Goal: Transaction & Acquisition: Purchase product/service

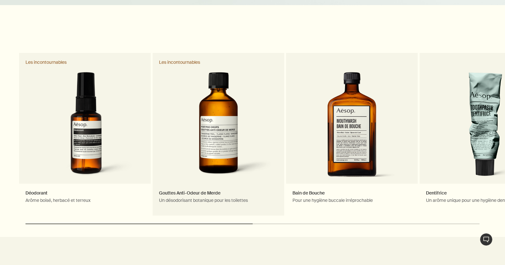
scroll to position [542, 0]
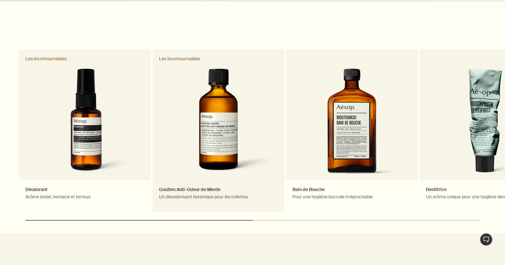
click at [219, 144] on link "Gouttes Anti-Odeur de Merde Un désodorisant botanique pour les toilettes Les in…" at bounding box center [219, 130] width 132 height 163
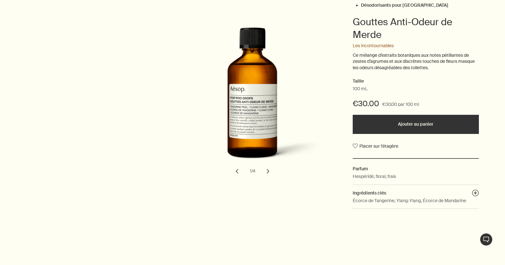
scroll to position [159, 0]
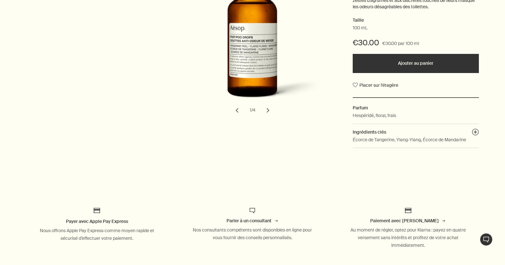
click at [266, 111] on button "chevron" at bounding box center [268, 110] width 14 height 14
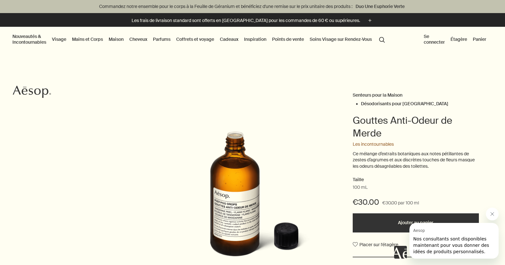
scroll to position [96, 0]
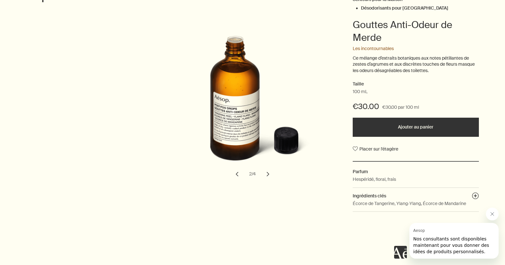
click at [418, 128] on button "Ajouter au panier" at bounding box center [416, 127] width 126 height 19
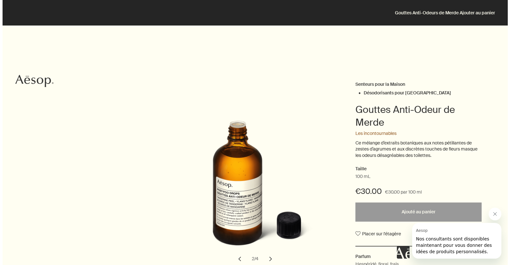
scroll to position [0, 0]
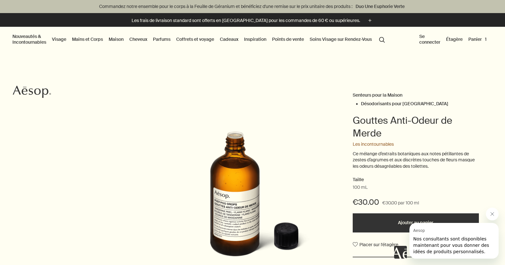
click at [68, 38] on link "Visage" at bounding box center [59, 39] width 17 height 8
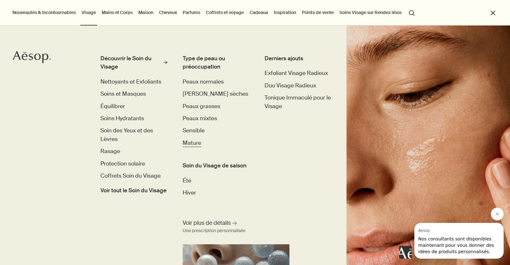
click at [193, 142] on span "Mature" at bounding box center [192, 142] width 18 height 7
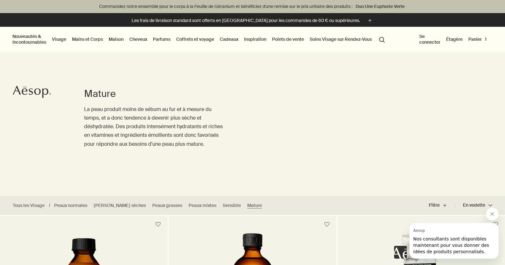
click at [104, 39] on link "Mains et Corps" at bounding box center [87, 39] width 33 height 8
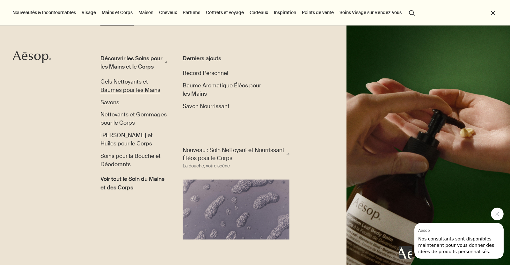
click at [121, 88] on span "Gels Nettoyants et Baumes pour les Mains" at bounding box center [130, 85] width 60 height 15
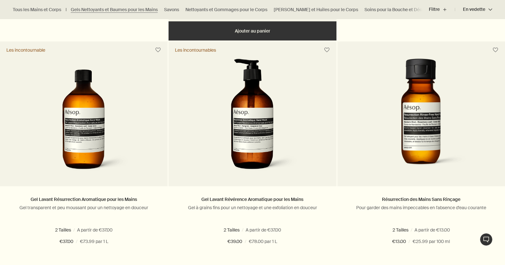
scroll to position [414, 0]
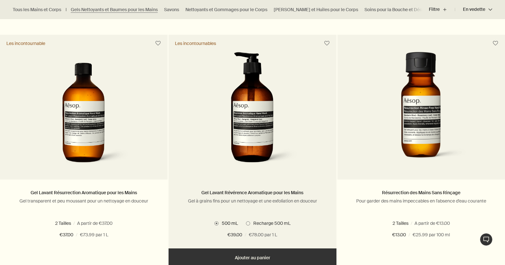
click at [244, 123] on img at bounding box center [252, 111] width 95 height 118
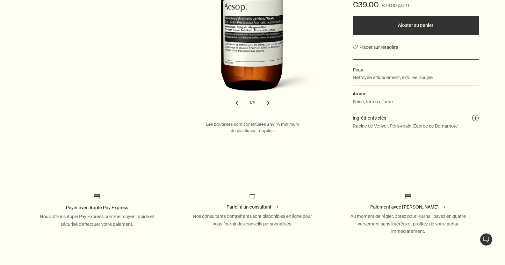
scroll to position [127, 0]
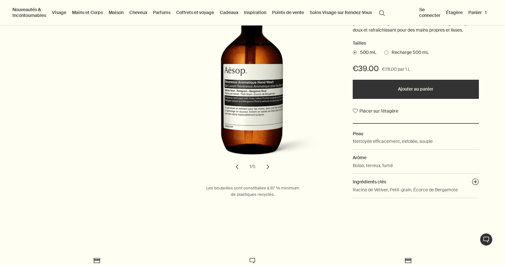
click at [267, 172] on button "chevron" at bounding box center [268, 167] width 14 height 14
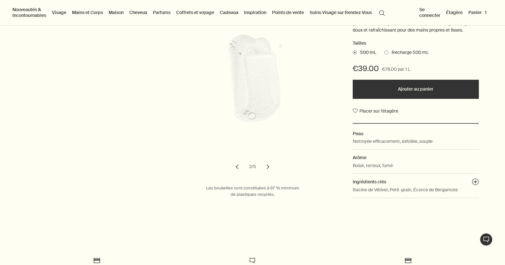
click at [267, 172] on button "chevron" at bounding box center [268, 167] width 14 height 14
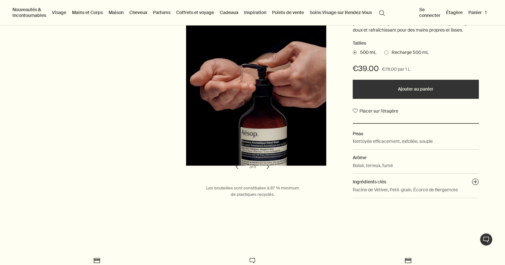
click at [267, 172] on button "chevron" at bounding box center [268, 167] width 14 height 14
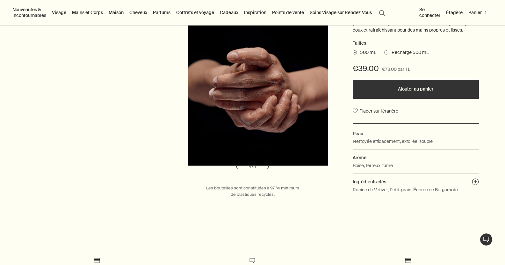
click at [267, 172] on button "chevron" at bounding box center [268, 167] width 14 height 14
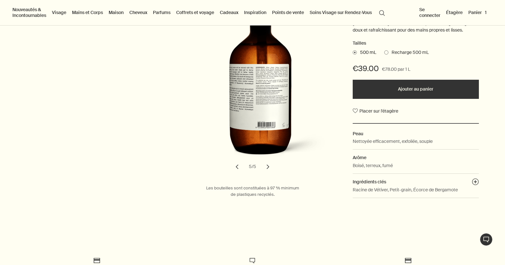
click at [267, 172] on button "chevron" at bounding box center [268, 167] width 14 height 14
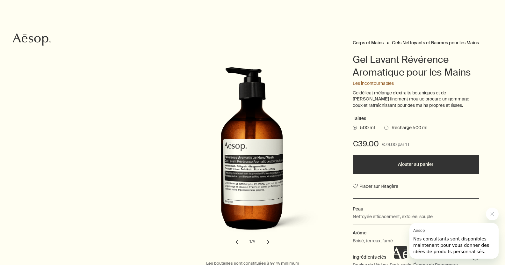
scroll to position [64, 0]
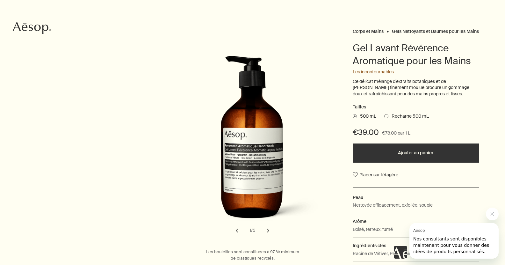
click at [415, 157] on button "Ajouter au panier" at bounding box center [416, 152] width 126 height 19
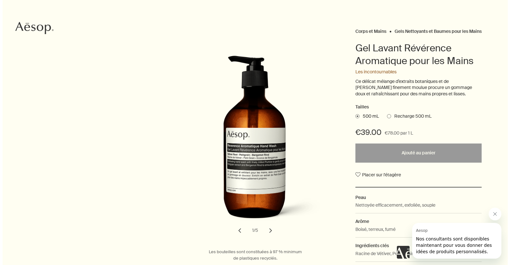
scroll to position [0, 0]
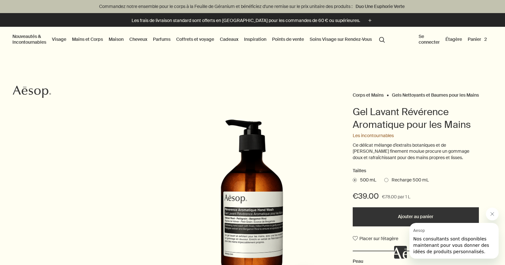
click at [125, 39] on link "Maison" at bounding box center [116, 39] width 18 height 8
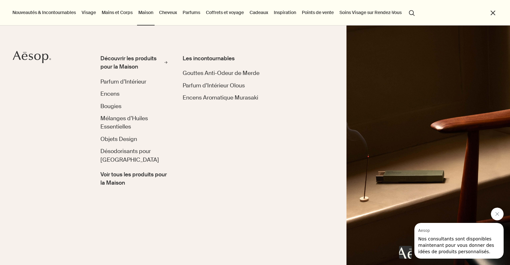
click at [166, 12] on link "Cheveux" at bounding box center [168, 12] width 20 height 8
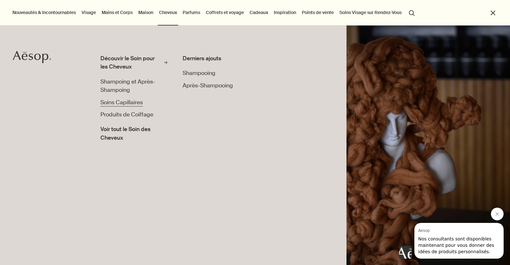
click at [125, 103] on span "Soins Capillaires" at bounding box center [121, 102] width 42 height 7
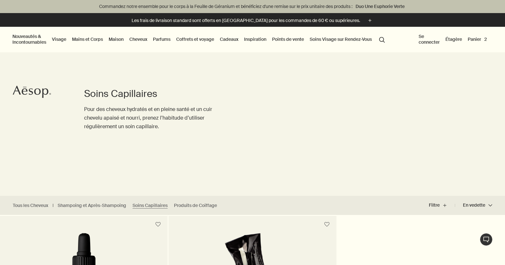
click at [149, 40] on link "Cheveux" at bounding box center [138, 39] width 20 height 8
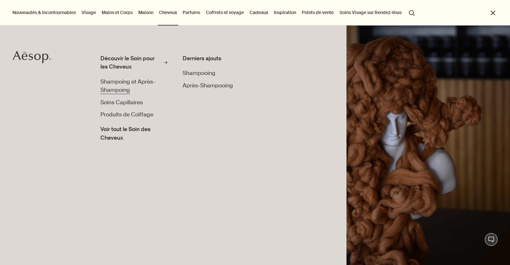
click at [115, 88] on span "Shampoing et Après-Shampoing" at bounding box center [127, 85] width 55 height 15
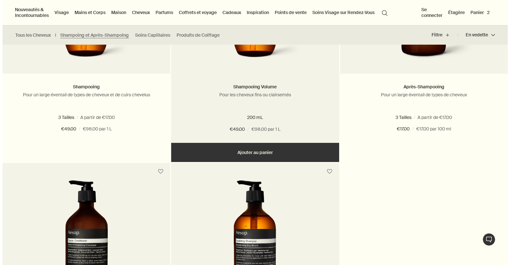
scroll to position [32, 0]
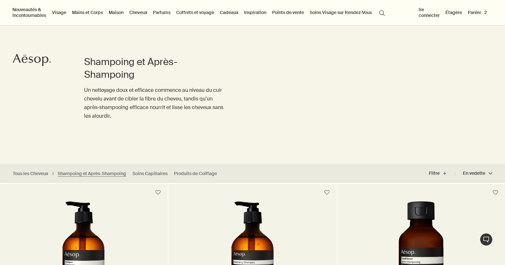
click at [268, 11] on link "Inspiration" at bounding box center [255, 12] width 25 height 8
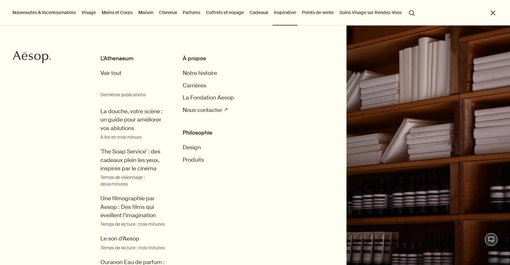
click at [125, 11] on link "Mains et Corps" at bounding box center [116, 12] width 33 height 8
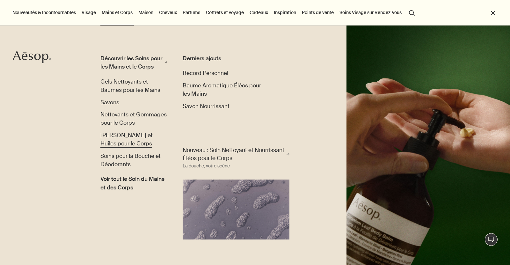
click at [144, 142] on span "[PERSON_NAME] et Huiles pour le Corps" at bounding box center [126, 139] width 52 height 15
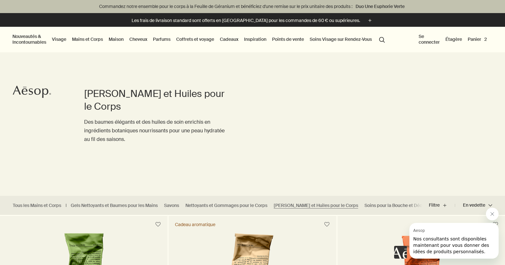
click at [104, 38] on link "Mains et Corps" at bounding box center [87, 39] width 33 height 8
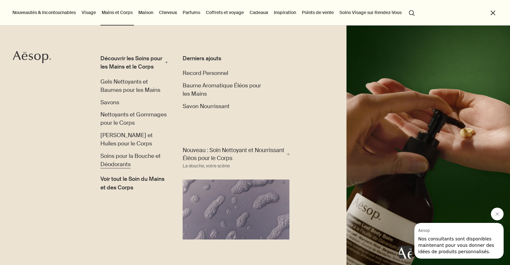
click at [130, 163] on span "Soins pour la Bouche et Déodorants" at bounding box center [130, 159] width 60 height 15
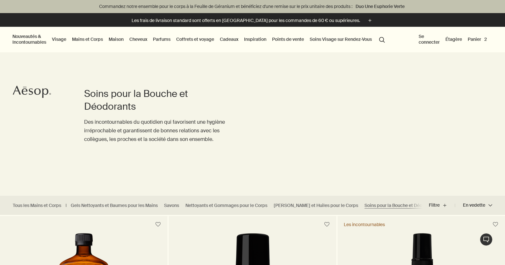
click at [104, 38] on link "Mains et Corps" at bounding box center [87, 39] width 33 height 8
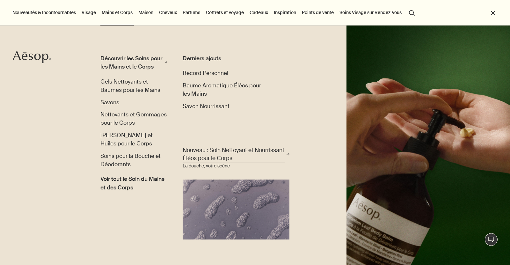
click at [217, 158] on span "Nouveau : Soin Nettoyant et Nourrissant Éléos pour le Corps" at bounding box center [234, 154] width 102 height 16
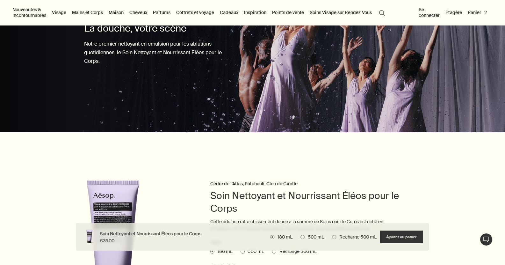
scroll to position [64, 0]
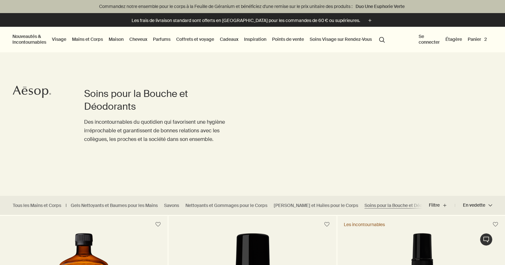
click at [104, 37] on link "Mains et Corps" at bounding box center [87, 39] width 33 height 8
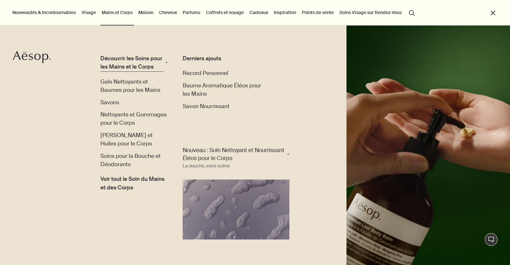
click at [119, 68] on div "Découvrir les Soins pour les Mains et le Corps" at bounding box center [131, 62] width 63 height 17
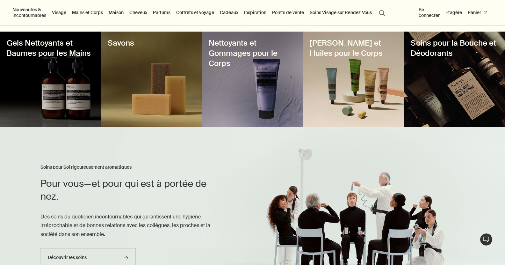
scroll to position [127, 0]
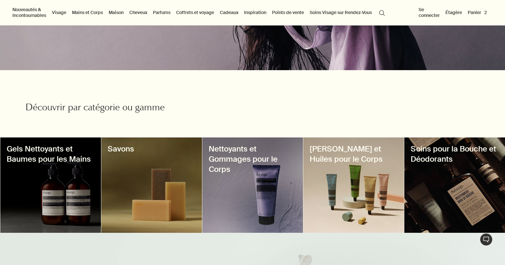
click at [51, 158] on h3 "Gels Nettoyants et Baumes pour les Mains" at bounding box center [51, 154] width 88 height 20
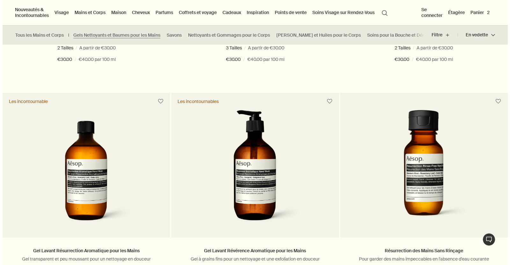
scroll to position [351, 0]
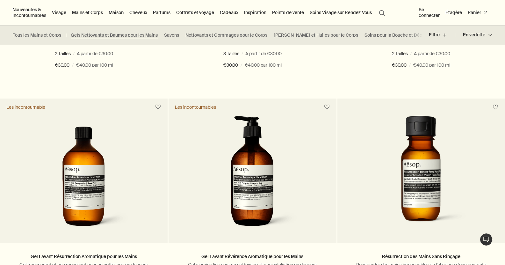
click at [104, 12] on link "Mains et Corps" at bounding box center [87, 12] width 33 height 8
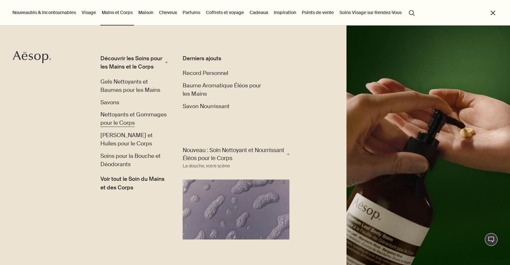
click at [132, 122] on span "Nettoyants et Gommages pour le Corps" at bounding box center [133, 118] width 66 height 15
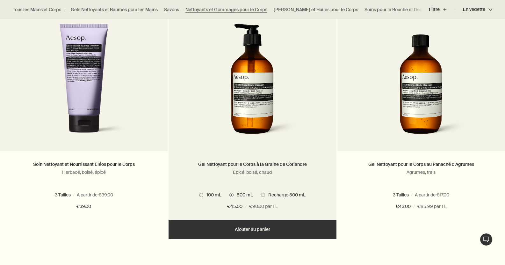
scroll to position [446, 0]
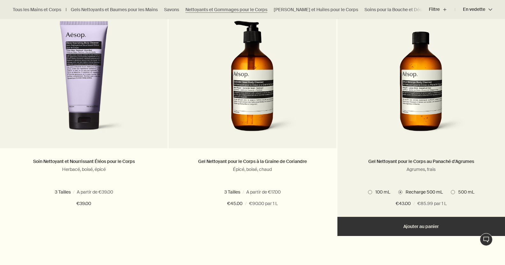
click at [419, 88] on img at bounding box center [421, 80] width 95 height 118
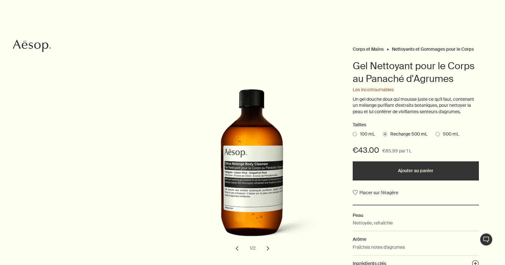
scroll to position [127, 0]
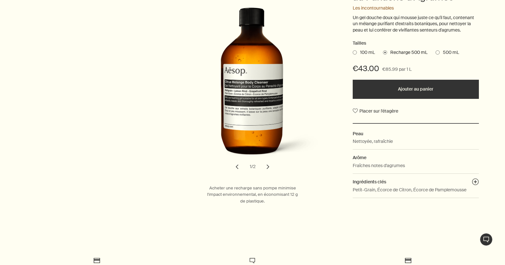
click at [267, 165] on button "chevron" at bounding box center [268, 167] width 14 height 14
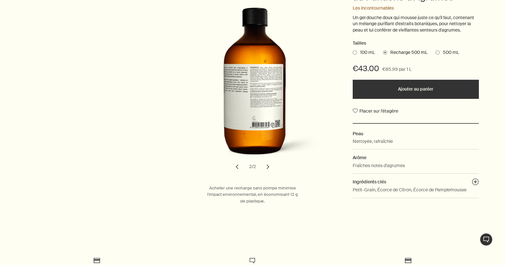
click at [238, 166] on button "chevron" at bounding box center [237, 167] width 14 height 14
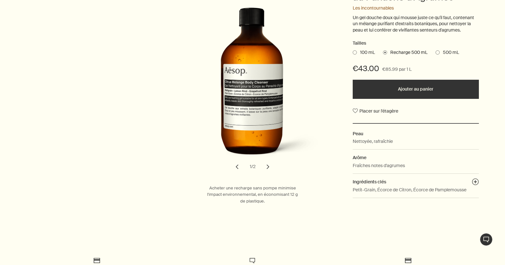
click at [408, 87] on button "Ajouter au panier" at bounding box center [416, 89] width 126 height 19
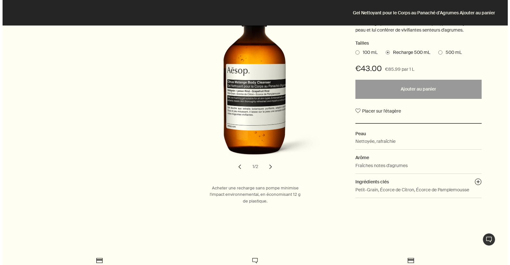
scroll to position [0, 0]
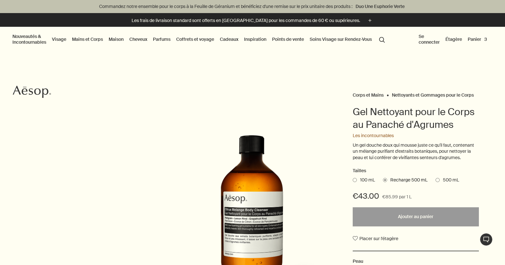
click at [104, 40] on link "Mains et Corps" at bounding box center [87, 39] width 33 height 8
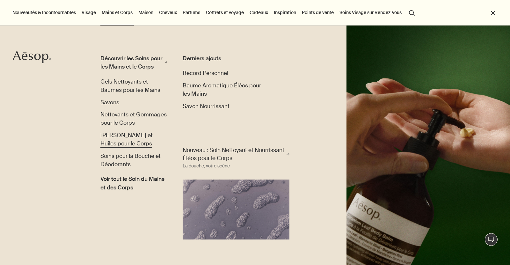
click at [134, 143] on span "[PERSON_NAME] et Huiles pour le Corps" at bounding box center [126, 139] width 52 height 15
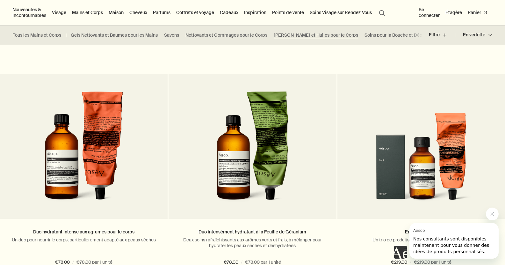
scroll to position [797, 0]
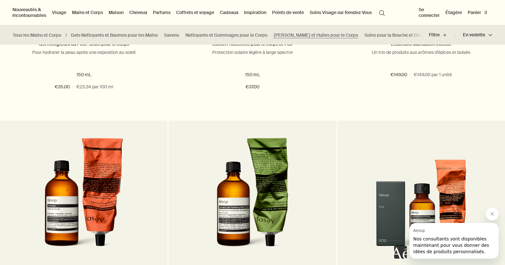
click at [483, 12] on button "Panier 3" at bounding box center [478, 12] width 22 height 8
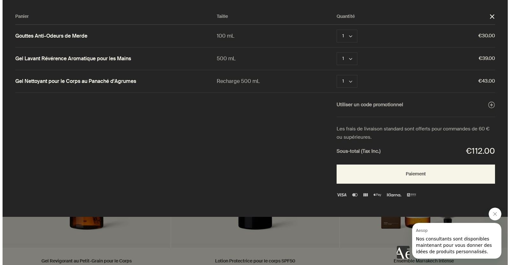
scroll to position [0, 0]
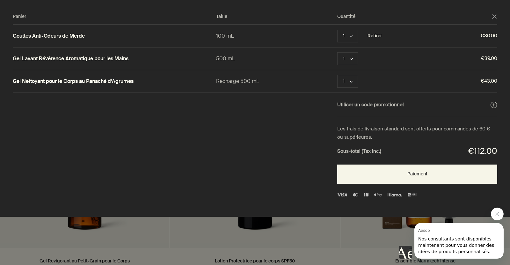
click at [372, 35] on button "Retirer" at bounding box center [374, 36] width 14 height 8
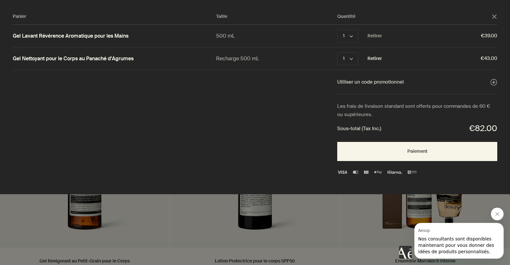
click at [373, 57] on button "Retirer" at bounding box center [374, 59] width 14 height 8
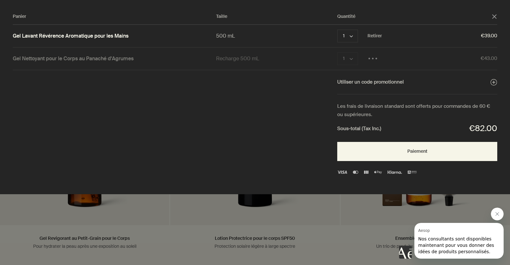
click at [326, 228] on div "Panier" at bounding box center [255, 132] width 510 height 265
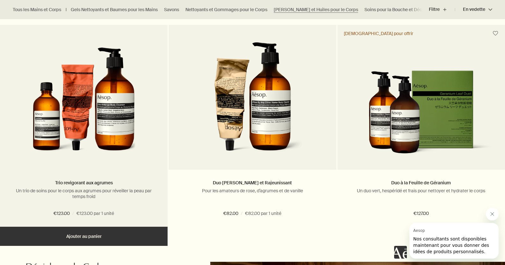
scroll to position [1115, 0]
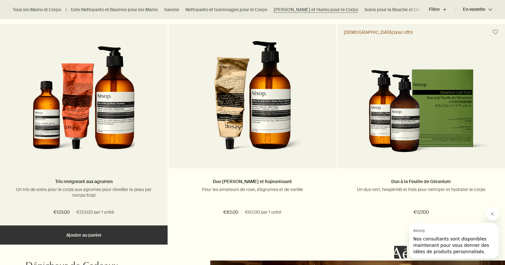
click at [91, 234] on button "Ajouter Ajouter au panier" at bounding box center [84, 234] width 168 height 19
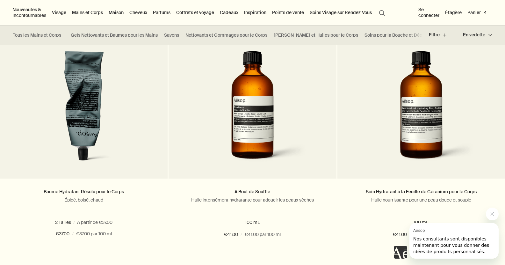
scroll to position [414, 0]
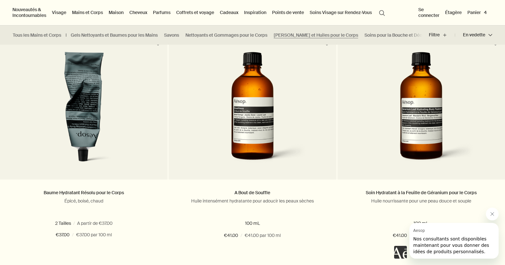
click at [484, 33] on button "En vedette En vedette chevron" at bounding box center [473, 34] width 37 height 15
click at [461, 48] on span "En vedette" at bounding box center [461, 49] width 25 height 6
click at [445, 48] on input "En vedette" at bounding box center [445, 48] width 0 height 4
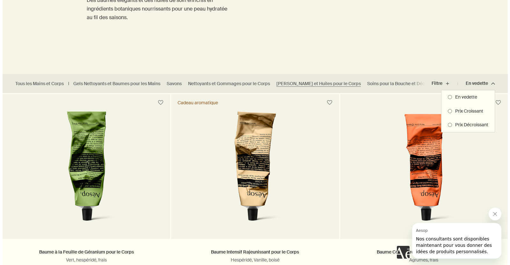
scroll to position [0, 0]
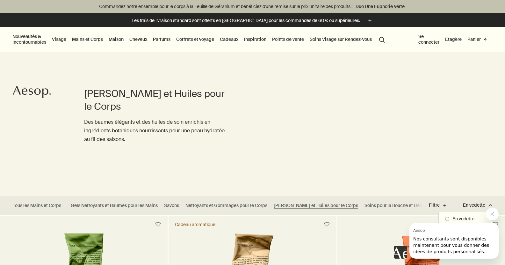
click at [479, 39] on button "Panier 4" at bounding box center [477, 39] width 22 height 8
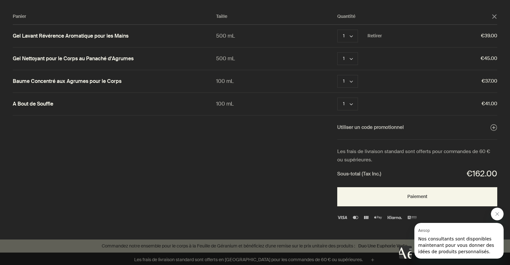
click at [162, 162] on div "Panier Taille Quantité close Gel Lavant Révérence Aromatique pour les Mains 500…" at bounding box center [261, 119] width 523 height 239
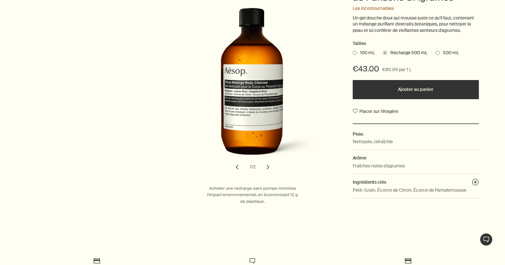
scroll to position [127, 0]
click at [359, 51] on span "100 mL" at bounding box center [366, 52] width 18 height 6
click at [353, 51] on input "100 mL" at bounding box center [353, 51] width 0 height 4
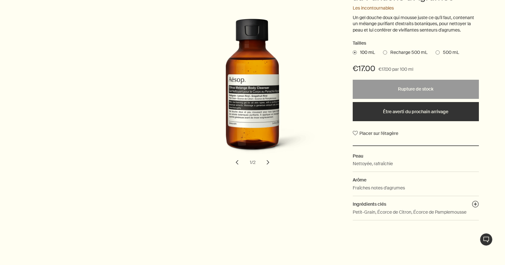
click at [265, 162] on button "chevron" at bounding box center [268, 162] width 14 height 14
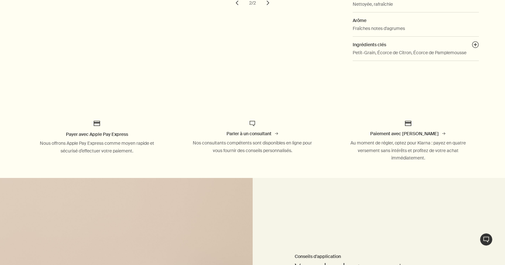
scroll to position [96, 0]
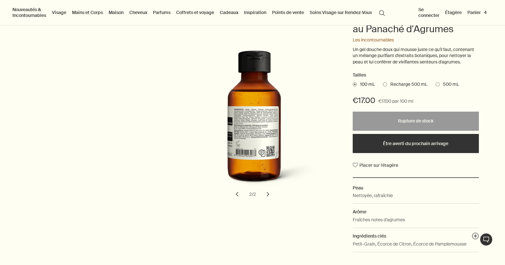
click at [438, 84] on span at bounding box center [438, 84] width 4 height 4
click at [436, 84] on input "500 mL" at bounding box center [436, 83] width 0 height 4
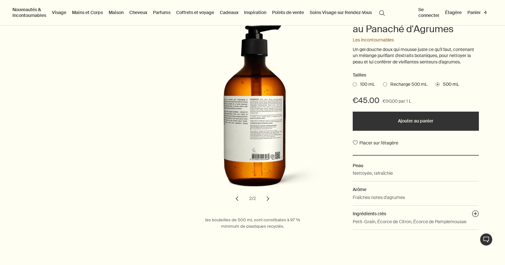
click at [238, 198] on button "chevron" at bounding box center [237, 199] width 14 height 14
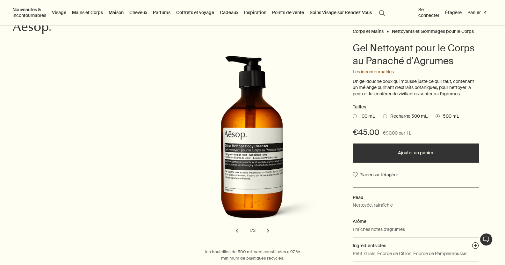
scroll to position [0, 0]
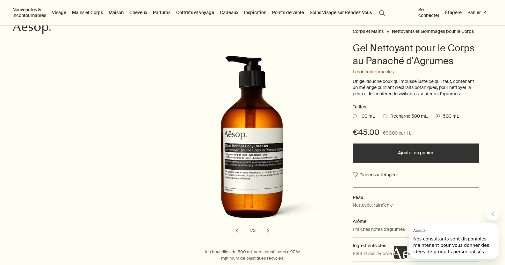
click at [410, 150] on button "Ajouter au panier" at bounding box center [416, 152] width 126 height 19
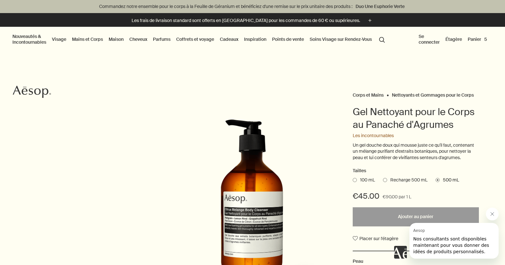
click at [479, 40] on button "Panier 5" at bounding box center [478, 39] width 22 height 8
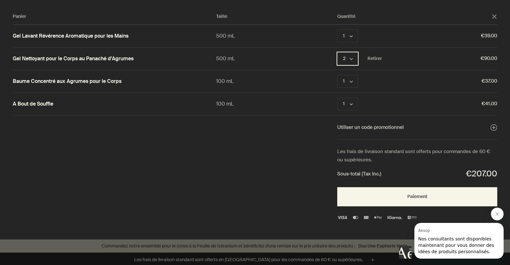
click at [353, 57] on icon "chevron" at bounding box center [351, 58] width 3 height 3
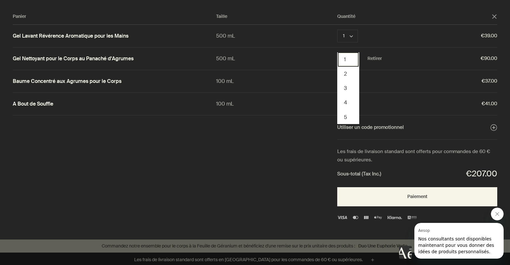
click at [349, 60] on button "1" at bounding box center [348, 59] width 21 height 14
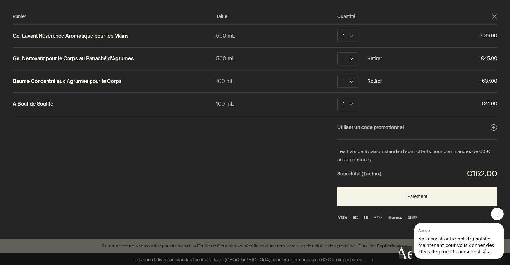
click at [374, 79] on button "Retirer" at bounding box center [374, 81] width 14 height 8
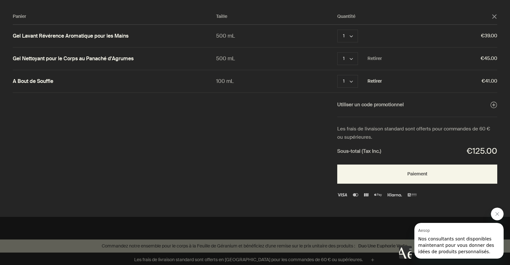
click at [374, 82] on button "Retirer" at bounding box center [374, 81] width 14 height 8
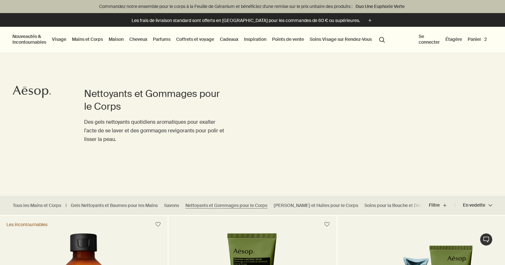
click at [18, 40] on button "Nouveautés & Incontournables" at bounding box center [29, 39] width 36 height 14
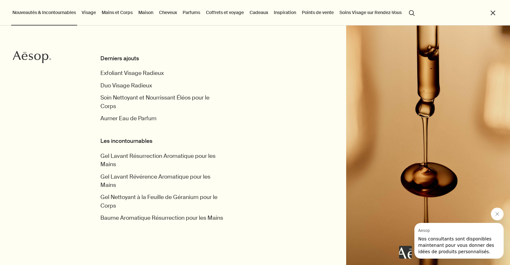
click at [415, 13] on button "search Rechercher" at bounding box center [411, 12] width 11 height 12
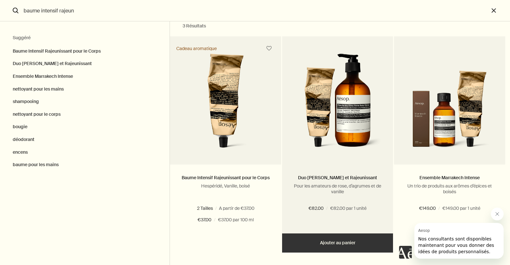
scroll to position [12, 0]
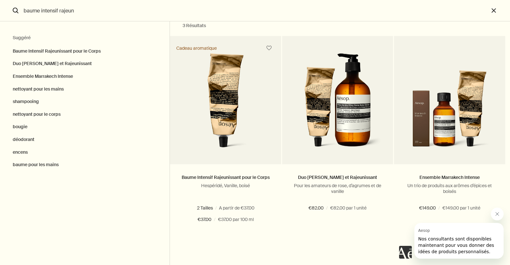
type input "baume intensif rajeun"
drag, startPoint x: 86, startPoint y: 9, endPoint x: 21, endPoint y: 11, distance: 65.0
click at [22, 11] on input "baume intensif rajeun" at bounding box center [255, 10] width 468 height 21
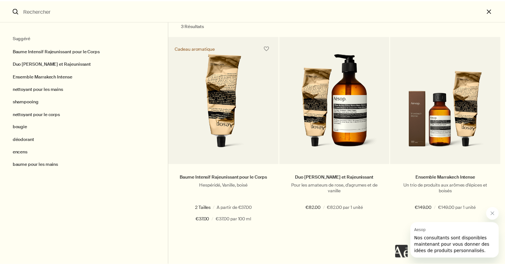
scroll to position [0, 0]
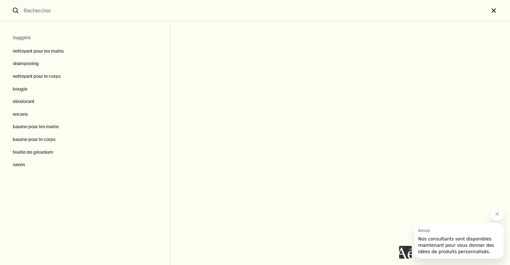
click at [493, 12] on button "close" at bounding box center [499, 10] width 21 height 21
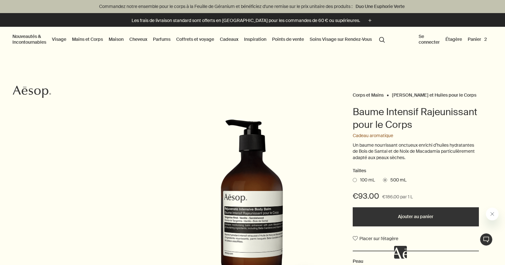
click at [483, 39] on button "Panier 2" at bounding box center [478, 39] width 22 height 8
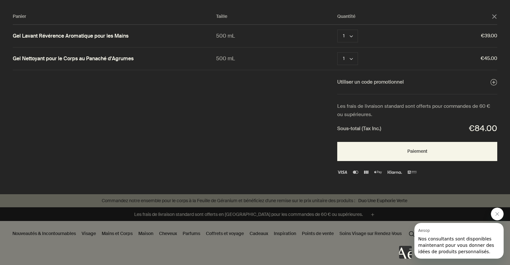
click at [201, 162] on div "Panier Taille Quantité close Gel Lavant Révérence Aromatique pour les Mains 500…" at bounding box center [261, 97] width 523 height 194
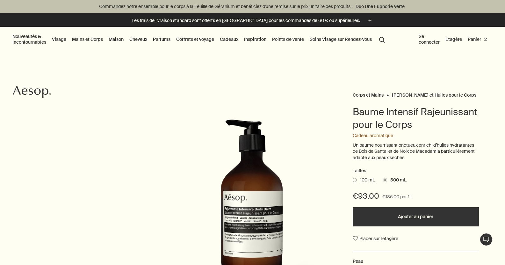
click at [422, 217] on button "Ajouter au panier" at bounding box center [416, 216] width 126 height 19
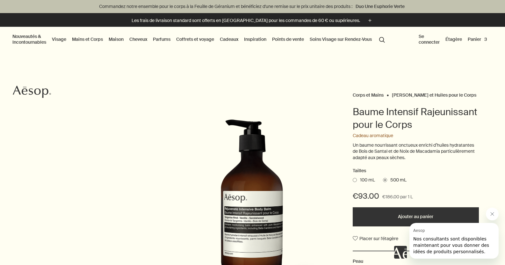
click at [104, 38] on link "Mains et Corps" at bounding box center [87, 39] width 33 height 8
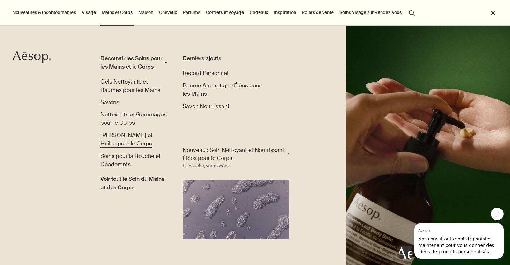
click at [138, 143] on span "[PERSON_NAME] et Huiles pour le Corps" at bounding box center [126, 139] width 52 height 15
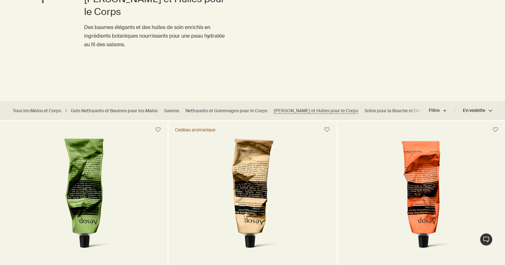
scroll to position [96, 0]
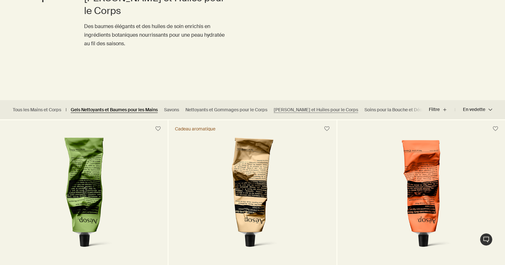
click at [133, 110] on link "Gels Nettoyants et Baumes pour les Mains" at bounding box center [114, 110] width 87 height 6
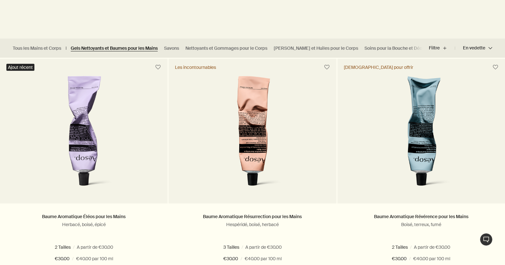
scroll to position [159, 0]
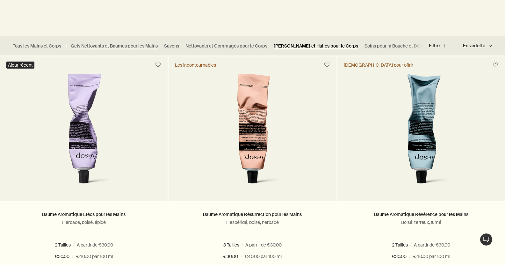
click at [299, 45] on link "[PERSON_NAME] et Huiles pour le Corps" at bounding box center [316, 46] width 84 height 6
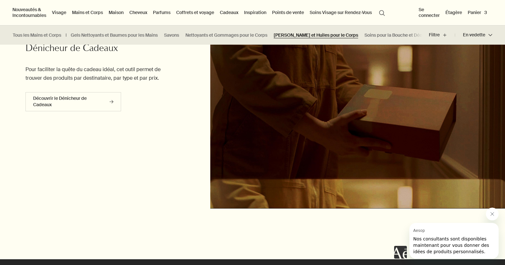
scroll to position [1275, 0]
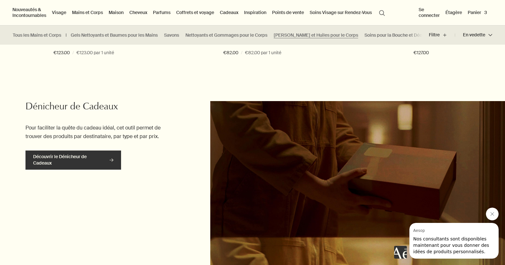
click at [79, 153] on link "Découvrir le Dénicheur de Cadeaux rightArrow" at bounding box center [73, 159] width 96 height 19
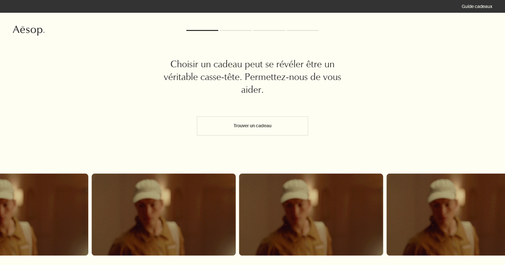
click at [265, 124] on button "Trouver un cadeau" at bounding box center [252, 125] width 111 height 19
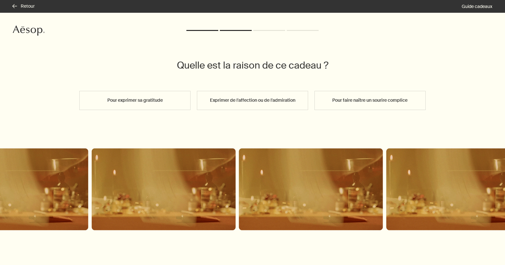
click at [382, 101] on button "Pour faire naître un sourire complice" at bounding box center [370, 100] width 111 height 19
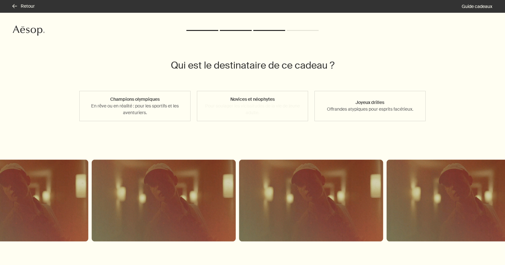
click at [256, 97] on button "Novices et néophytes Pour soulager les vicissitudes de la vie de jeune adulte." at bounding box center [252, 106] width 111 height 30
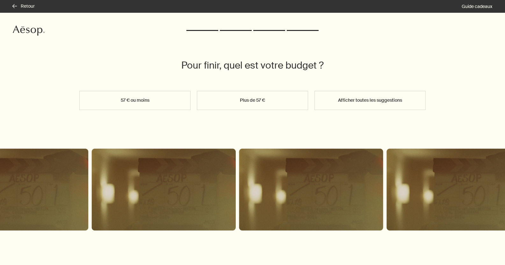
click at [367, 99] on button "Afficher toutes les suggestions" at bounding box center [370, 100] width 111 height 19
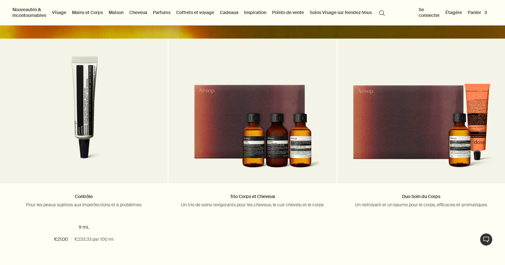
scroll to position [159, 0]
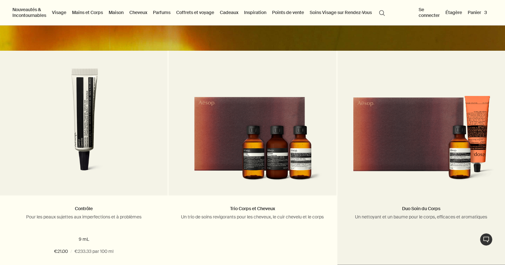
click at [472, 127] on img at bounding box center [421, 141] width 149 height 90
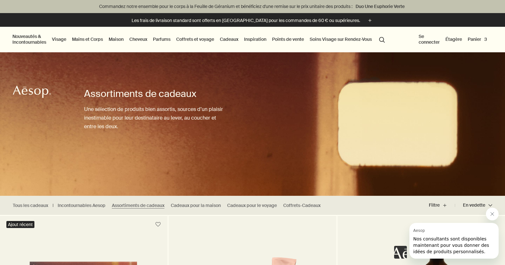
click at [478, 39] on button "Panier 3" at bounding box center [478, 39] width 22 height 8
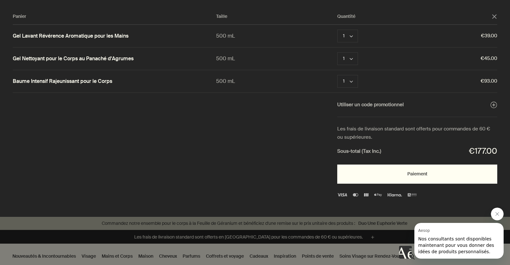
click at [422, 172] on button "Paiement" at bounding box center [417, 173] width 160 height 19
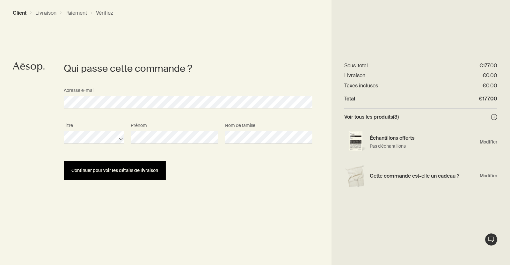
click at [122, 166] on button "Continuer pour voir les détails de livraison" at bounding box center [115, 170] width 102 height 19
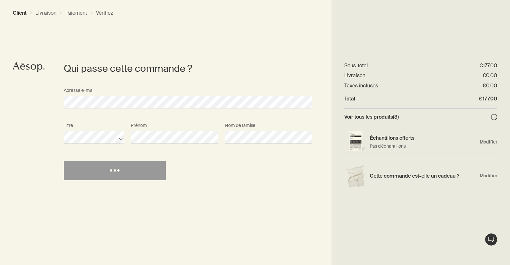
select select "FR"
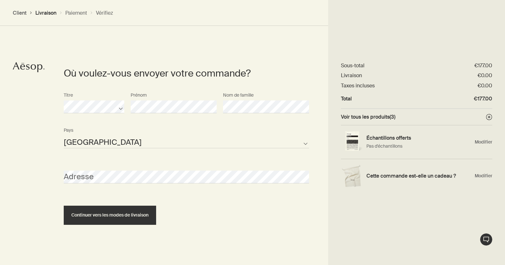
scroll to position [143, 0]
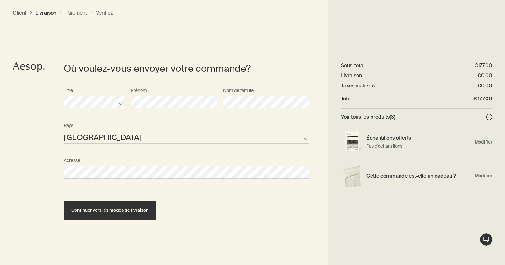
select select "FR"
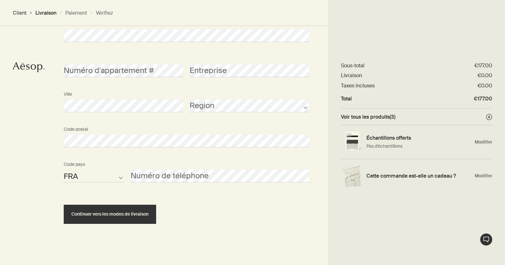
scroll to position [280, 0]
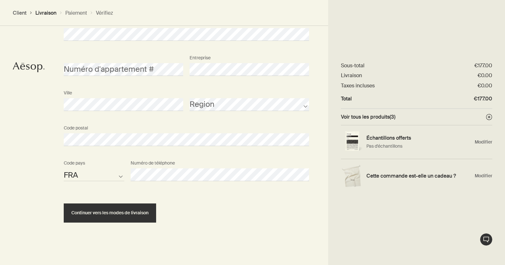
click at [148, 81] on div "Numéro d'appartement # Entreprise" at bounding box center [187, 69] width 252 height 35
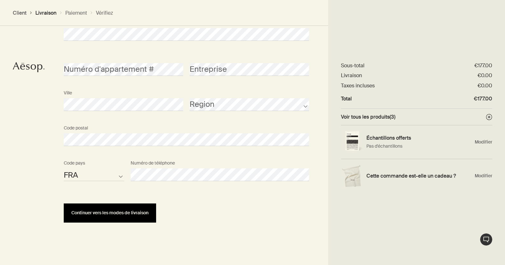
drag, startPoint x: 112, startPoint y: 214, endPoint x: 150, endPoint y: 214, distance: 38.2
click at [112, 214] on span "Continuer vers les modes de livraison" at bounding box center [109, 212] width 77 height 5
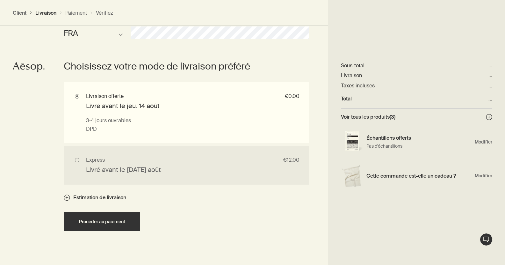
scroll to position [423, 0]
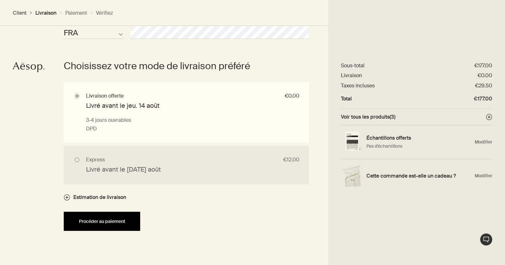
click at [108, 222] on span "Procéder au paiement" at bounding box center [102, 221] width 46 height 5
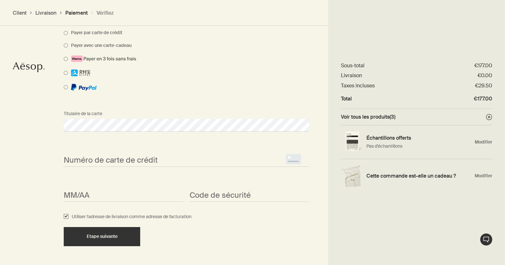
scroll to position [383, 0]
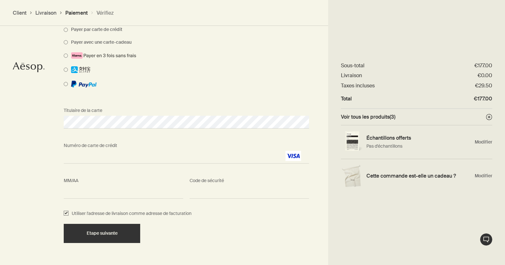
click at [231, 182] on div "Code de sécurité <p>Your browser does not support iframes.</p>" at bounding box center [249, 187] width 126 height 24
click at [223, 196] on span "<p>Your browser does not support iframes.</p>" at bounding box center [250, 192] width 120 height 13
click at [99, 233] on span "Etape suivante" at bounding box center [102, 233] width 31 height 5
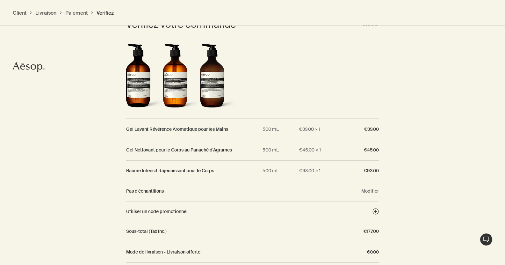
scroll to position [503, 0]
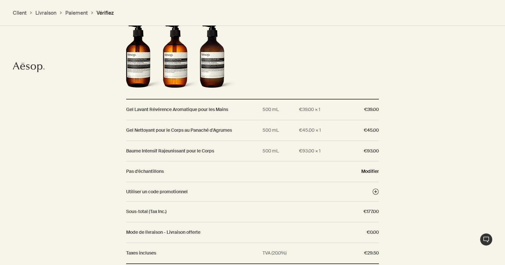
click at [371, 171] on button "Modifier" at bounding box center [370, 171] width 18 height 6
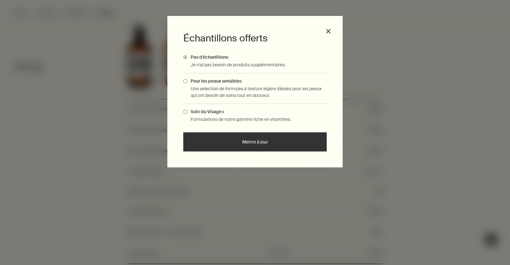
drag, startPoint x: 182, startPoint y: 112, endPoint x: 186, endPoint y: 111, distance: 4.9
click at [183, 111] on div "Échantillons offerts Pas d'échantillons Je n'ai pas besoin de produits suppléme…" at bounding box center [254, 91] width 175 height 151
click at [187, 111] on span "Soin du Visage+" at bounding box center [205, 112] width 37 height 6
click at [187, 111] on input "Soin du Visage+" at bounding box center [187, 111] width 0 height 4
click at [257, 138] on button "Mettre à jour" at bounding box center [254, 141] width 143 height 19
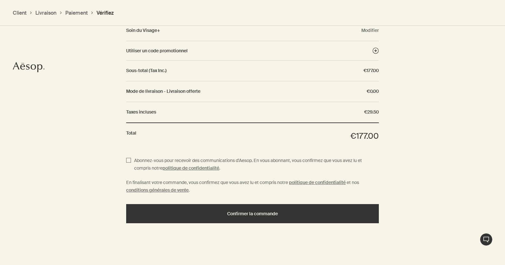
scroll to position [644, 0]
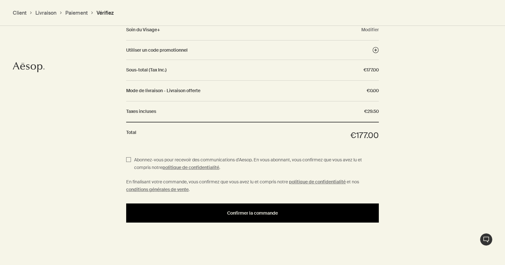
click at [265, 211] on span "Confirmer la commande" at bounding box center [252, 213] width 51 height 5
